Goal: Information Seeking & Learning: Learn about a topic

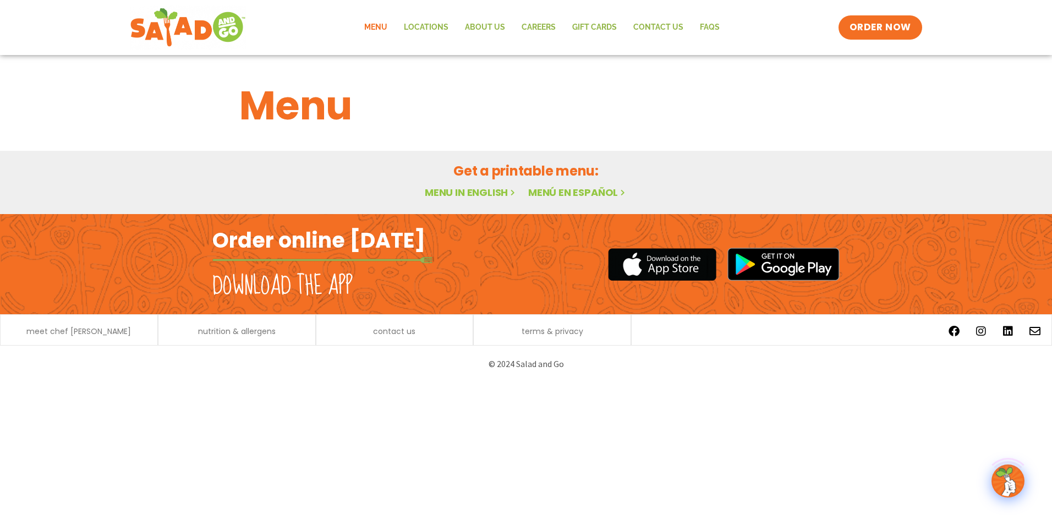
click at [383, 23] on link "Menu" at bounding box center [376, 27] width 40 height 25
click at [459, 190] on link "Menu in English" at bounding box center [471, 192] width 92 height 14
click at [856, 28] on span "ORDER NOW" at bounding box center [880, 27] width 68 height 14
click at [446, 188] on link "Menu in English" at bounding box center [471, 192] width 92 height 14
click at [501, 18] on link "About Us" at bounding box center [485, 27] width 57 height 25
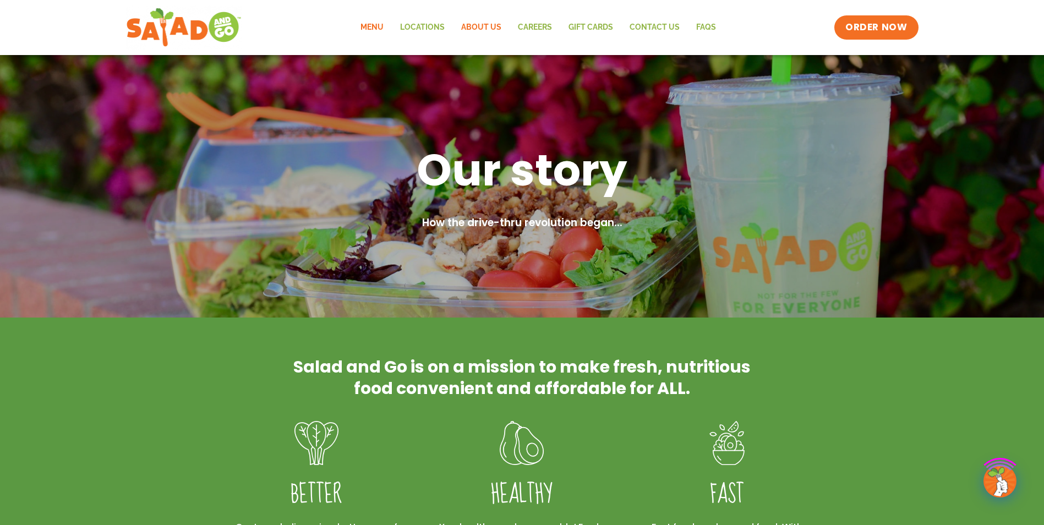
click at [374, 23] on link "Menu" at bounding box center [372, 27] width 40 height 25
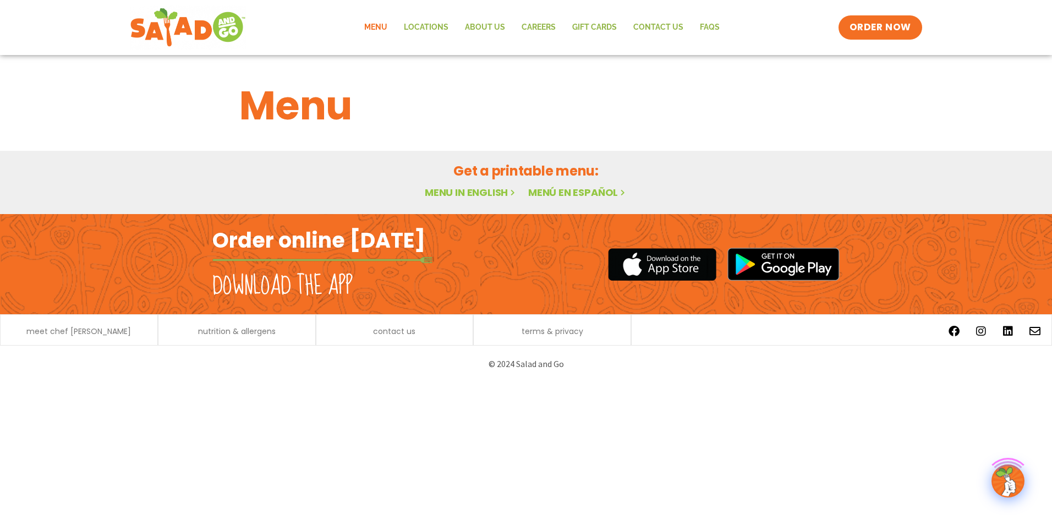
drag, startPoint x: 459, startPoint y: 207, endPoint x: 462, endPoint y: 190, distance: 17.2
click at [460, 200] on div "Get a printable menu: Menu in English Menú en español" at bounding box center [526, 182] width 1052 height 63
click at [462, 190] on link "Menu in English" at bounding box center [471, 192] width 92 height 14
